Goal: Check status: Check status

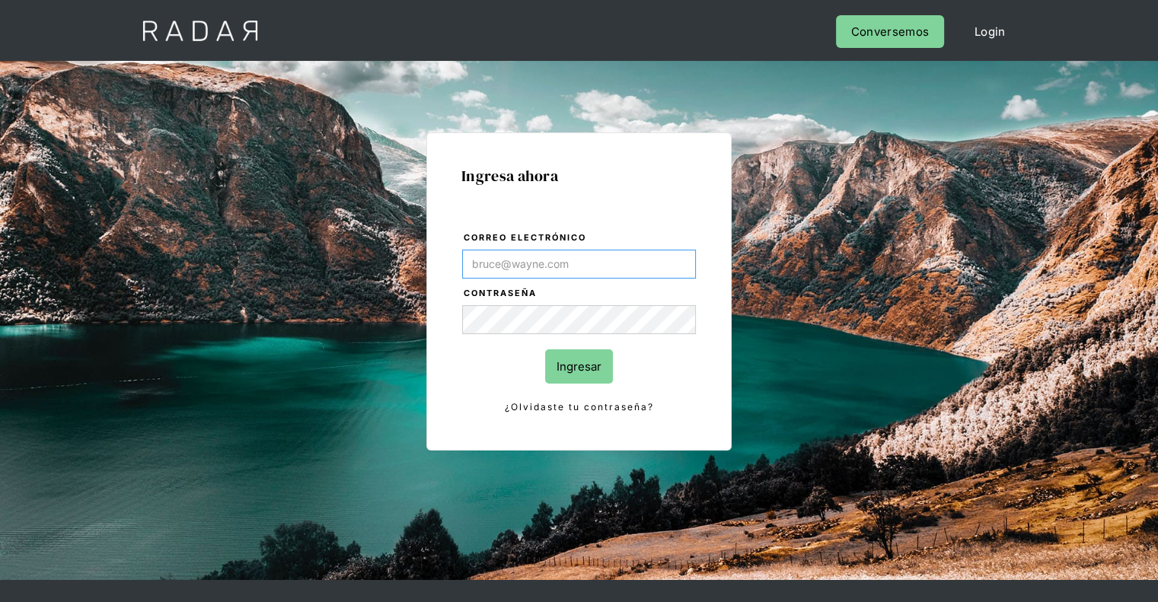
click at [551, 267] on input "Correo electrónico" at bounding box center [579, 264] width 234 height 29
type input "[PERSON_NAME][EMAIL_ADDRESS][PERSON_NAME][DOMAIN_NAME]"
click at [0, 313] on div "Ingresa ahora Correo electrónico kevin.castro@monnetpayments.com Contraseña Ing…" at bounding box center [579, 320] width 1158 height 519
click at [570, 364] on input "Ingresar" at bounding box center [579, 367] width 68 height 34
click at [579, 360] on input "Ingresar" at bounding box center [579, 367] width 68 height 34
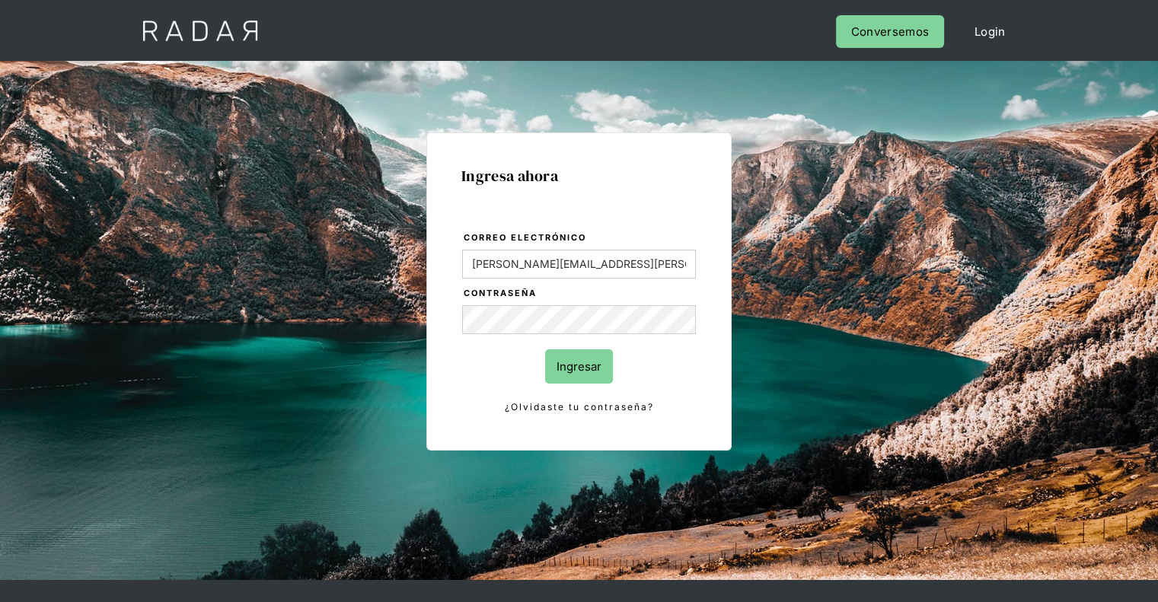
click at [8, 359] on div "Ingresa ahora Correo electrónico kevin.castro@monnetpayments.com Contraseña Ing…" at bounding box center [579, 320] width 1158 height 519
click at [440, 326] on div "Ingresa ahora Correo electrónico kevin.castro@monnetpayments.com Contraseña Ing…" at bounding box center [578, 291] width 305 height 318
click at [567, 356] on input "Ingresar" at bounding box center [579, 367] width 68 height 34
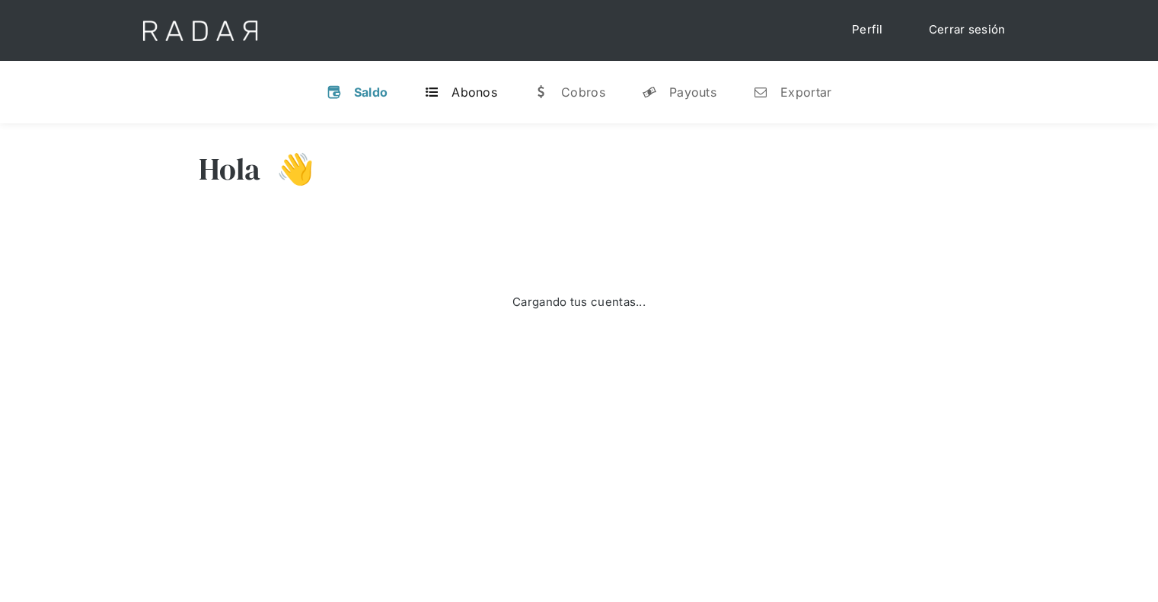
click at [457, 87] on div "Abonos" at bounding box center [475, 92] width 46 height 15
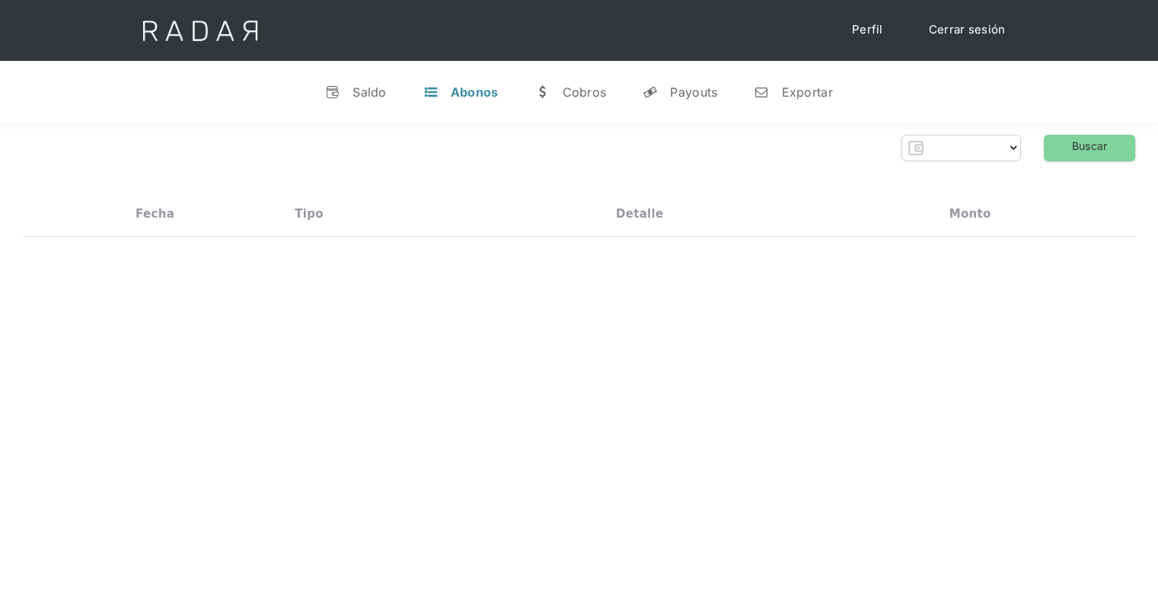
select select "monnetpayments"
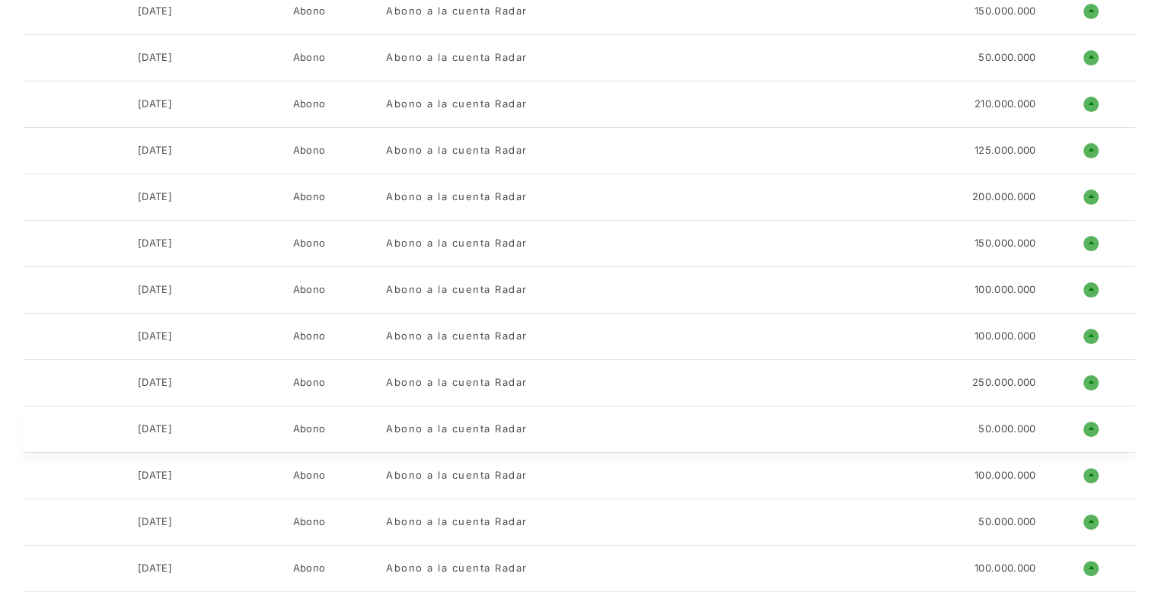
scroll to position [344, 0]
drag, startPoint x: 126, startPoint y: 287, endPoint x: 189, endPoint y: 282, distance: 63.4
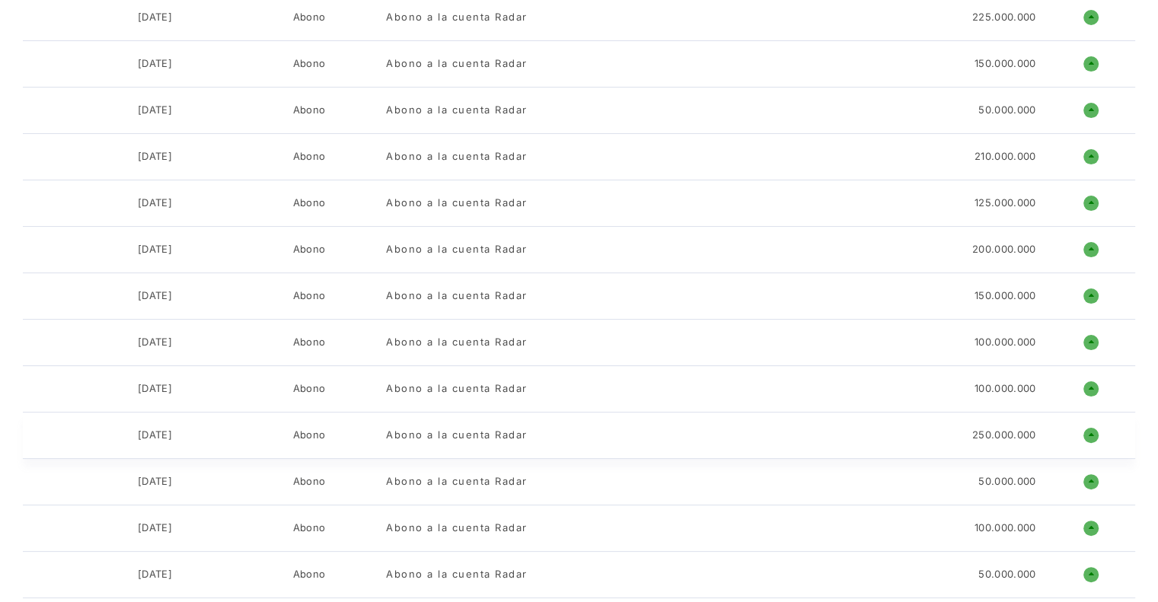
scroll to position [288, 0]
drag, startPoint x: 119, startPoint y: 287, endPoint x: 215, endPoint y: 292, distance: 96.1
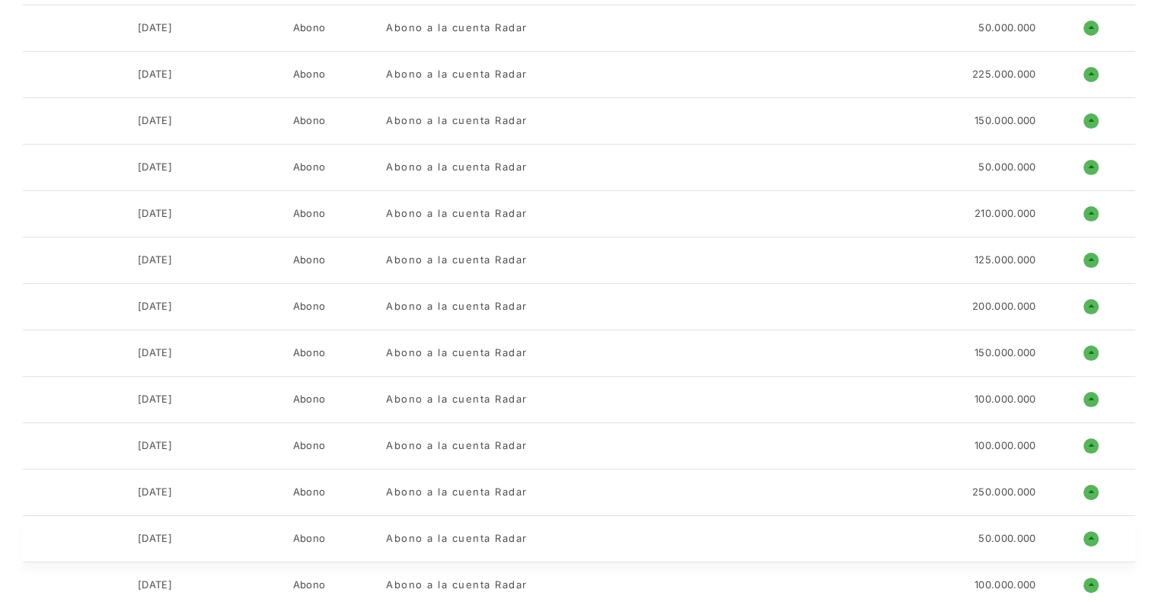
scroll to position [230, 0]
drag, startPoint x: 122, startPoint y: 306, endPoint x: 193, endPoint y: 307, distance: 70.8
click at [193, 37] on div "[DATE]" at bounding box center [155, 29] width 154 height 15
drag, startPoint x: 116, startPoint y: 261, endPoint x: 189, endPoint y: 263, distance: 73.1
click at [189, 37] on div "[DATE]" at bounding box center [155, 29] width 154 height 15
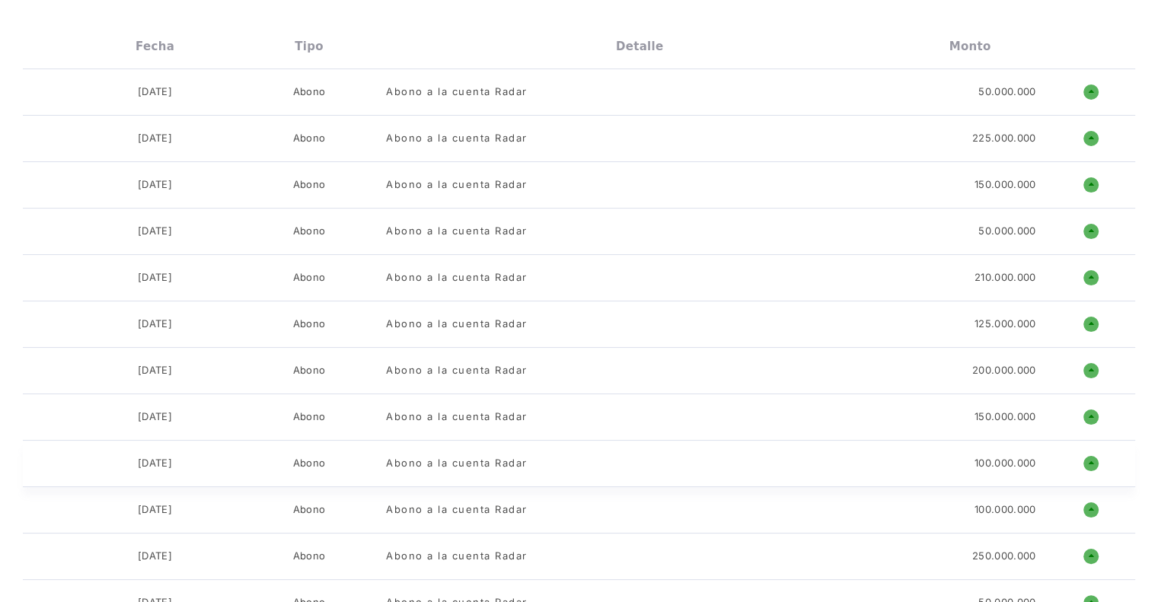
scroll to position [158, 0]
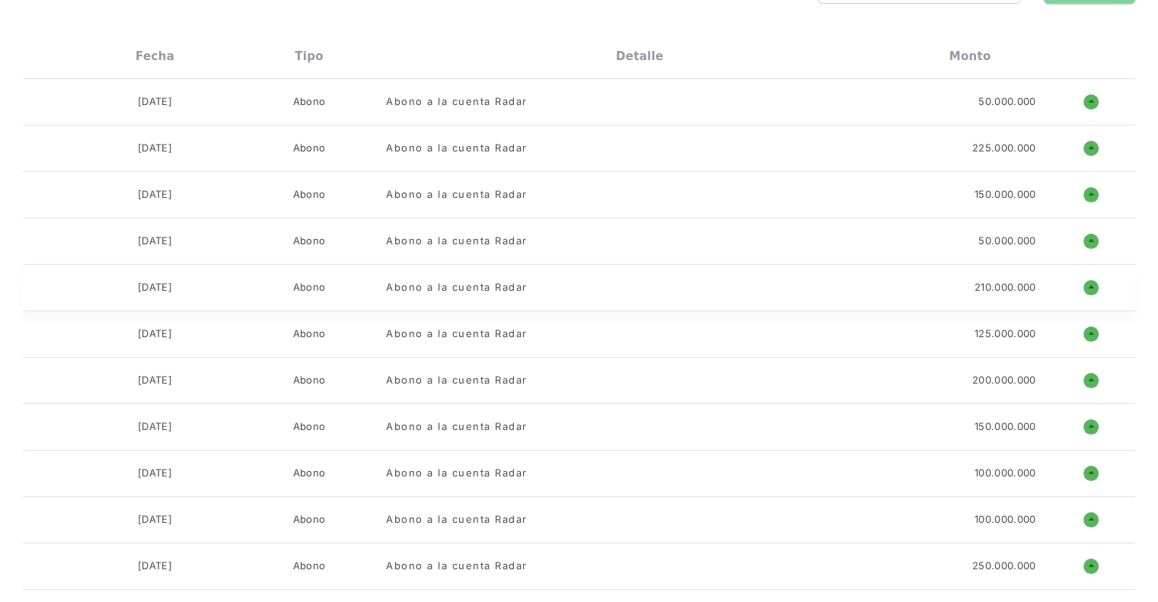
drag, startPoint x: 125, startPoint y: 276, endPoint x: 187, endPoint y: 284, distance: 63.0
click at [187, 284] on div "[DATE] Abono Abono a la cuenta Radar 210.000.000 o ñ" at bounding box center [579, 288] width 1112 height 46
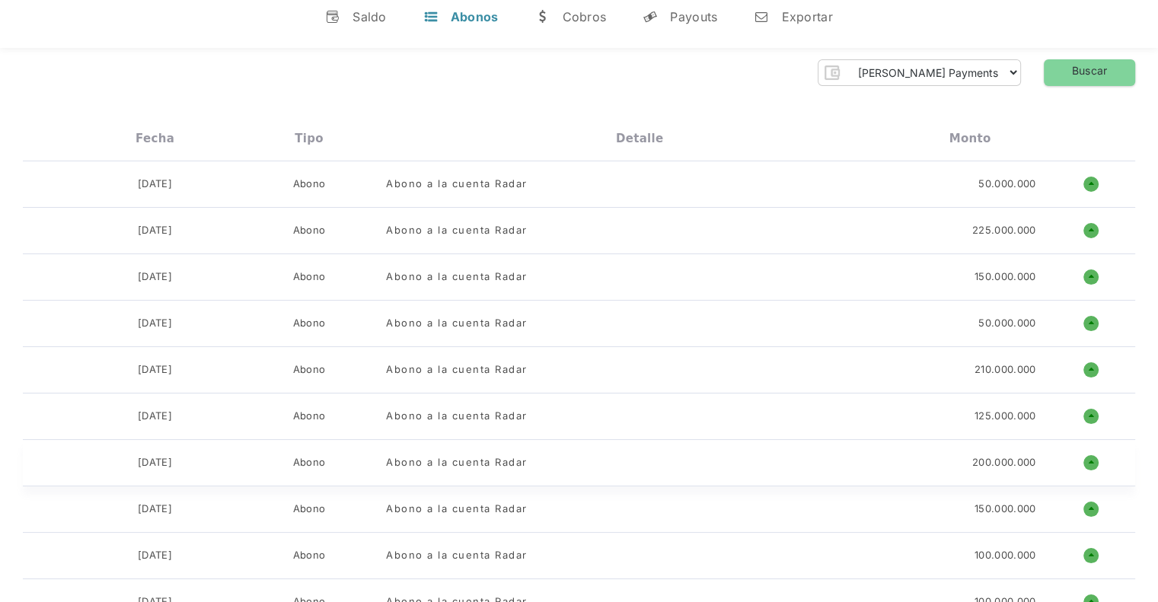
scroll to position [66, 0]
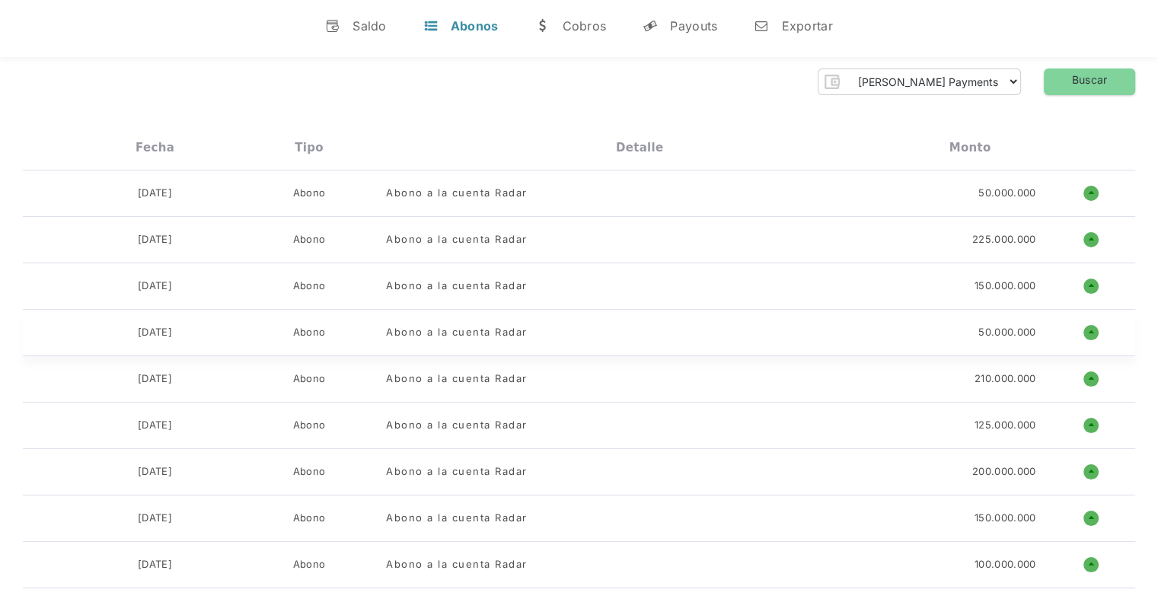
drag, startPoint x: 128, startPoint y: 327, endPoint x: 192, endPoint y: 321, distance: 64.2
click at [192, 321] on div "[DATE] Abono Abono a la cuenta Radar 50.000.000 o ñ" at bounding box center [579, 333] width 1112 height 46
drag, startPoint x: 121, startPoint y: 293, endPoint x: 183, endPoint y: 290, distance: 61.8
click at [183, 290] on div "[DATE] Abono Abono a la cuenta Radar 150.000.000 o ñ" at bounding box center [579, 286] width 1112 height 46
drag, startPoint x: 122, startPoint y: 241, endPoint x: 205, endPoint y: 254, distance: 84.0
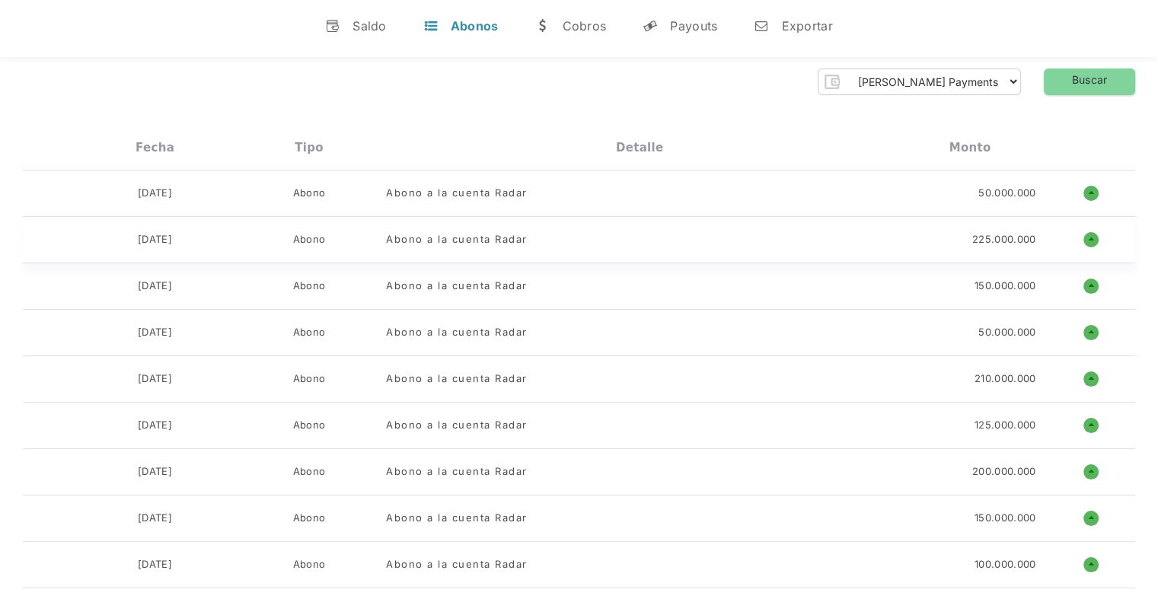
click at [205, 254] on div "[DATE] Abono Abono a la cuenta Radar 225.000.000 o ñ" at bounding box center [579, 240] width 1112 height 46
drag, startPoint x: 122, startPoint y: 190, endPoint x: 199, endPoint y: 209, distance: 80.0
click at [199, 209] on div "[DATE] Abono Abono a la cuenta Radar 50.000.000 o ñ" at bounding box center [579, 194] width 1112 height 46
click at [171, 201] on div "[DATE]" at bounding box center [155, 193] width 34 height 15
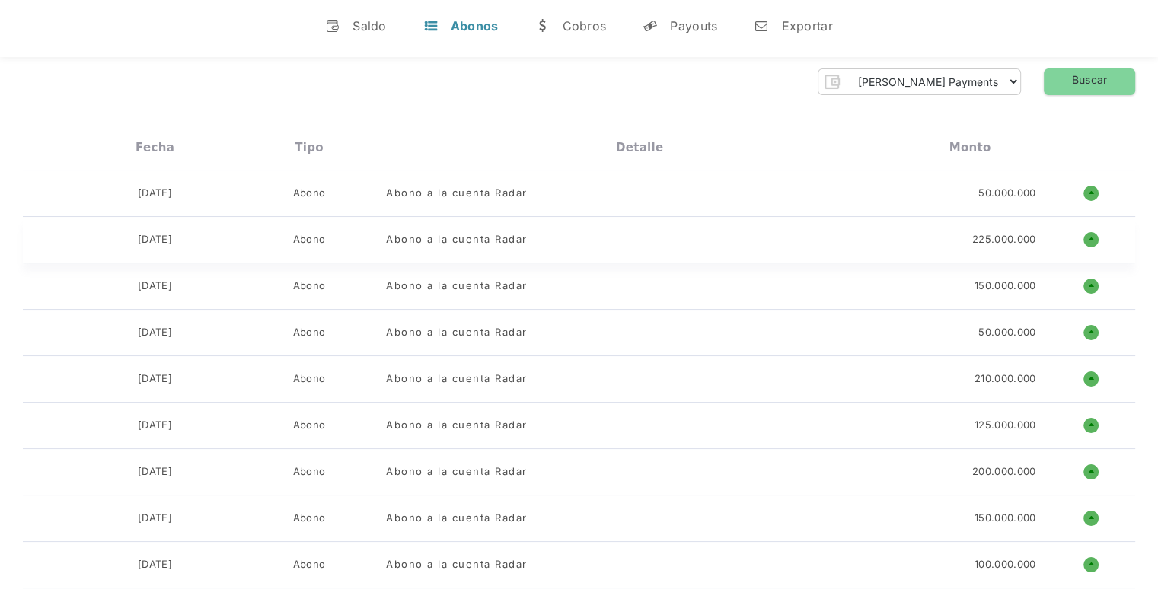
click at [171, 201] on div "[DATE]" at bounding box center [155, 193] width 34 height 15
